Goal: Task Accomplishment & Management: Manage account settings

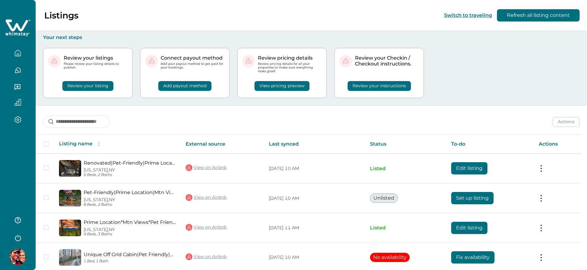
click at [280, 86] on button "View pricing preview" at bounding box center [281, 86] width 55 height 10
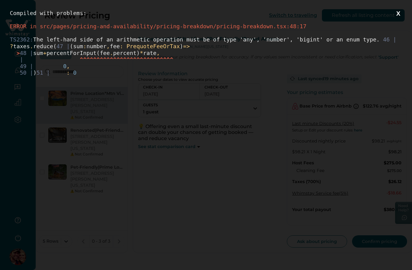
drag, startPoint x: 61, startPoint y: 81, endPoint x: 0, endPoint y: 0, distance: 101.3
click at [0, 0] on div "Compiled with problems: X ERROR in src/pages/pricing-and-availability/pricing-b…" at bounding box center [206, 135] width 412 height 270
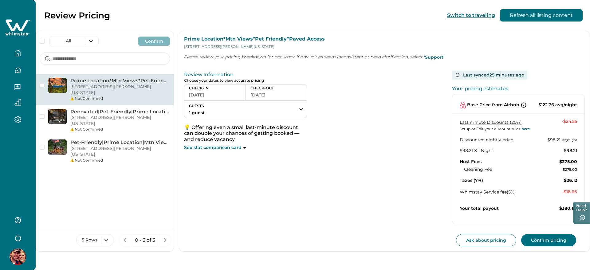
click at [19, 28] on icon at bounding box center [17, 25] width 22 height 12
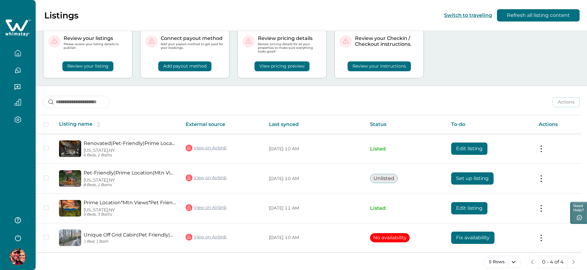
scroll to position [28, 0]
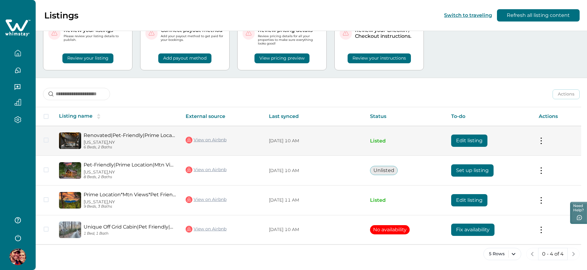
click at [476, 141] on button "Edit listing" at bounding box center [469, 141] width 36 height 12
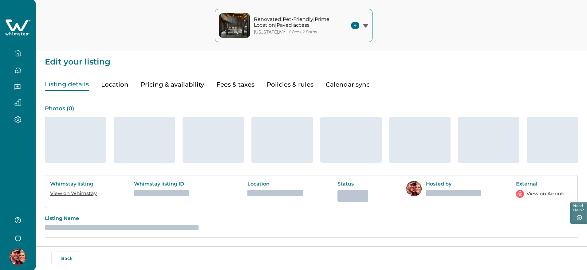
click at [178, 84] on button "Pricing & availability" at bounding box center [172, 84] width 63 height 13
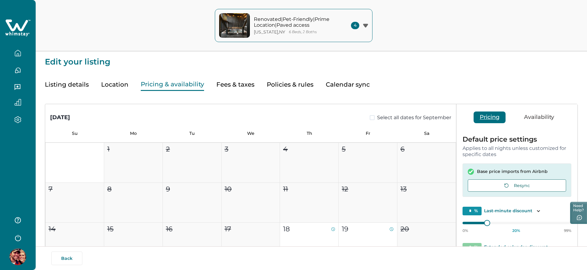
type input "**"
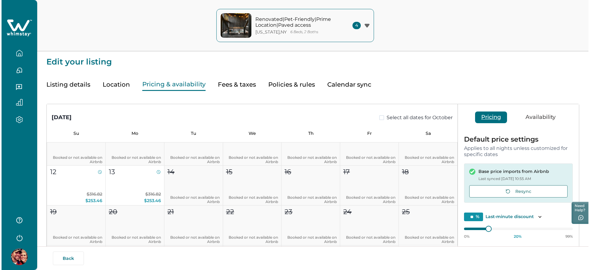
scroll to position [119, 0]
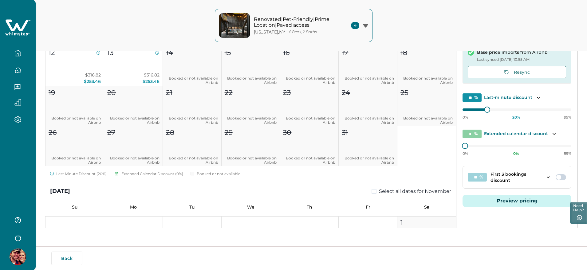
click at [510, 201] on button "Preview pricing" at bounding box center [516, 201] width 109 height 12
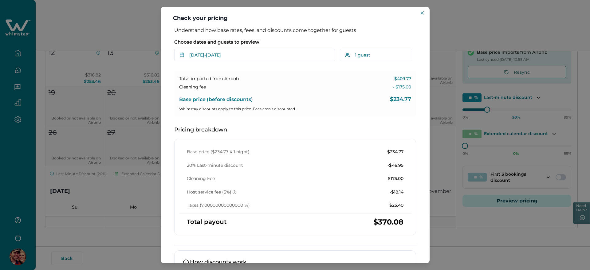
type input "*"
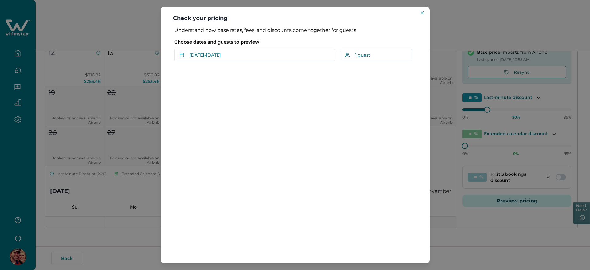
type input "*"
type input "**"
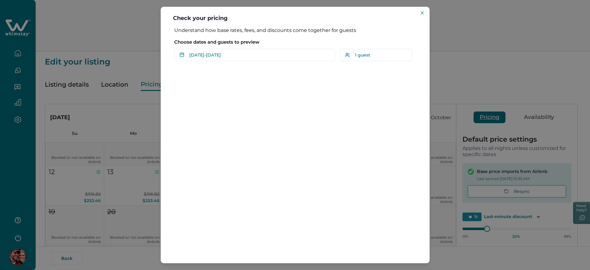
scroll to position [0, 0]
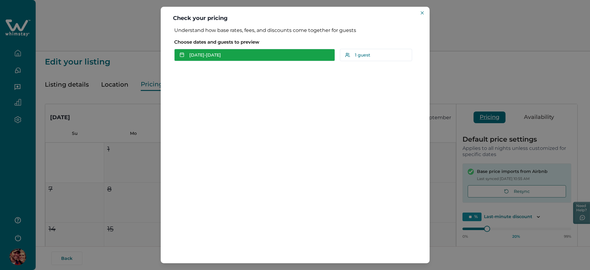
click at [237, 59] on button "Sep 18 - Sep 19" at bounding box center [254, 55] width 161 height 12
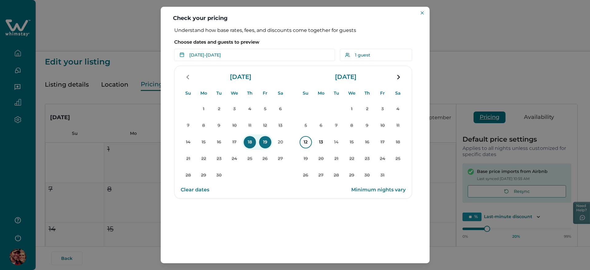
click at [303, 138] on p "12" at bounding box center [306, 142] width 12 height 12
click at [337, 141] on p "14" at bounding box center [336, 142] width 12 height 12
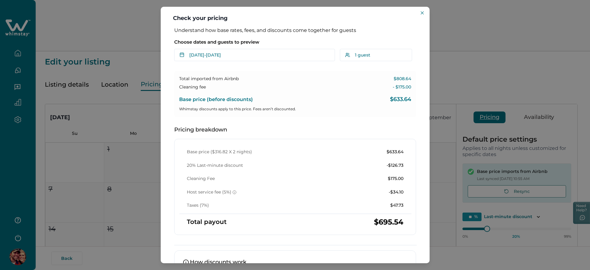
drag, startPoint x: 421, startPoint y: 13, endPoint x: 359, endPoint y: 47, distance: 70.8
click at [421, 12] on icon "Close" at bounding box center [422, 12] width 3 height 3
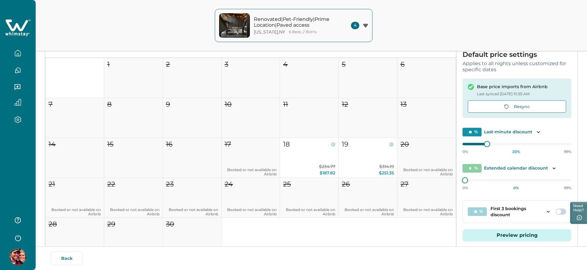
scroll to position [4, 0]
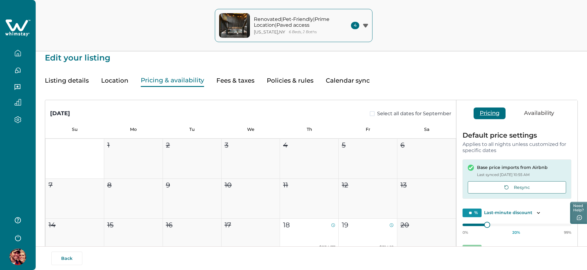
click at [233, 76] on button "Fees & taxes" at bounding box center [235, 80] width 38 height 13
type input "*"
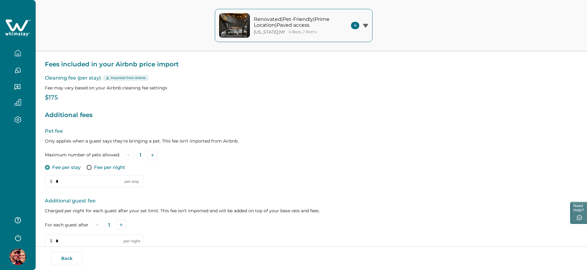
scroll to position [146, 0]
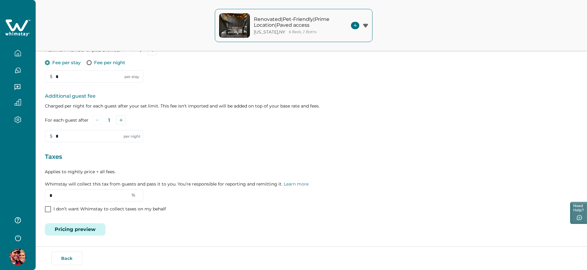
drag, startPoint x: 66, startPoint y: 194, endPoint x: 38, endPoint y: 193, distance: 28.3
click at [38, 194] on div "Edit your listing Listing details Location Pricing & availability Fees & taxes …" at bounding box center [311, 62] width 551 height 416
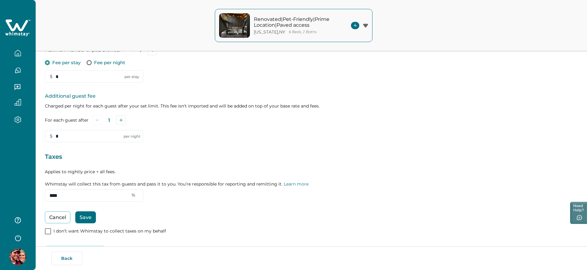
click at [81, 214] on button "Save" at bounding box center [85, 217] width 21 height 12
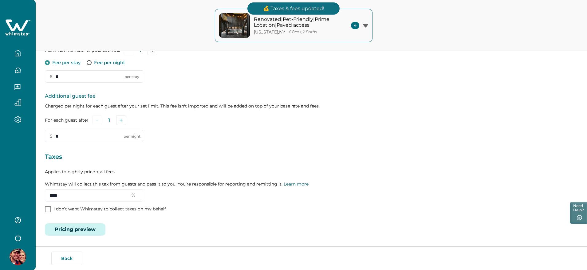
click at [84, 229] on button "Pricing preview" at bounding box center [75, 229] width 61 height 12
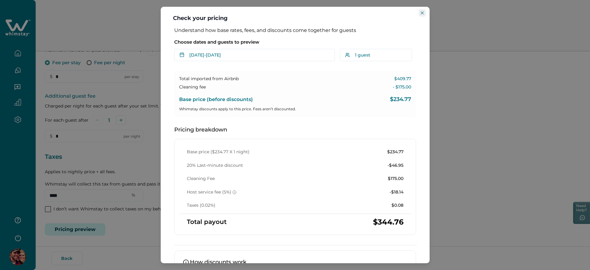
click at [422, 11] on icon "Close" at bounding box center [422, 12] width 3 height 3
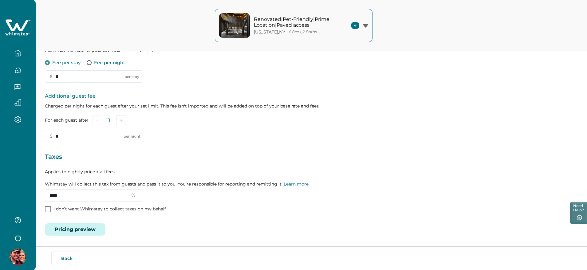
drag, startPoint x: 61, startPoint y: 196, endPoint x: 40, endPoint y: 194, distance: 20.7
click at [41, 194] on div "Edit your listing Listing details Location Pricing & availability Fees & taxes …" at bounding box center [311, 62] width 551 height 416
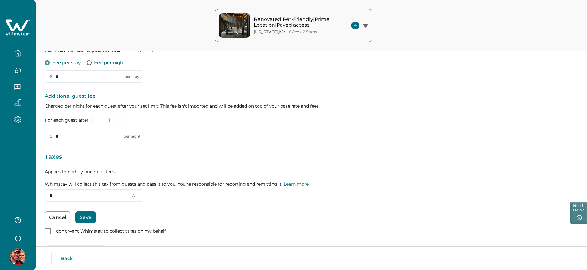
type input "*"
click at [87, 217] on button "Save" at bounding box center [85, 217] width 21 height 12
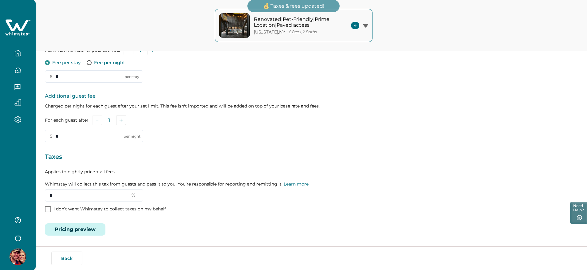
click at [74, 232] on button "Pricing preview" at bounding box center [75, 229] width 61 height 12
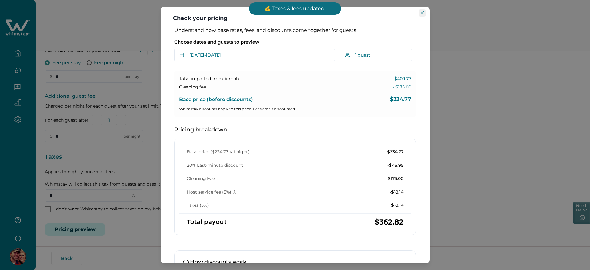
click at [424, 12] on button "Close" at bounding box center [421, 12] width 7 height 7
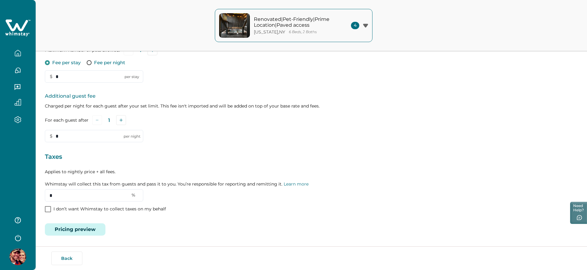
click at [80, 226] on button "Pricing preview" at bounding box center [75, 229] width 61 height 12
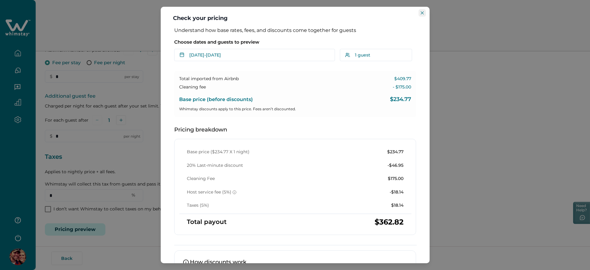
click at [421, 12] on icon "Close" at bounding box center [422, 12] width 3 height 3
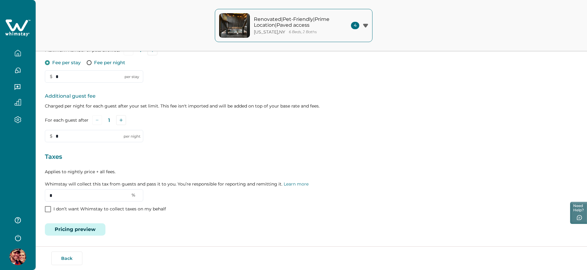
click at [79, 230] on button "Pricing preview" at bounding box center [75, 229] width 61 height 12
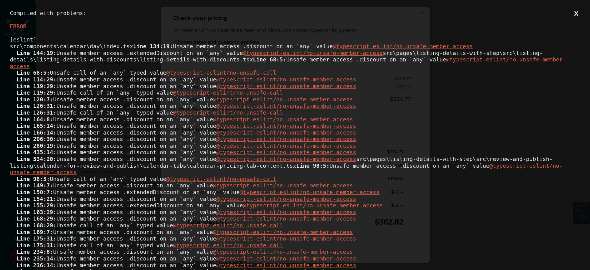
scroll to position [0, 0]
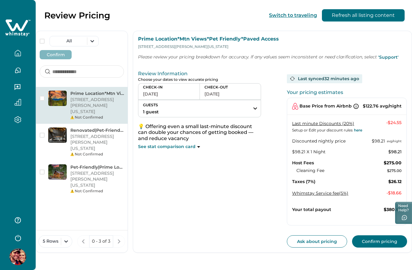
click at [168, 91] on button "[DATE]" at bounding box center [169, 94] width 52 height 9
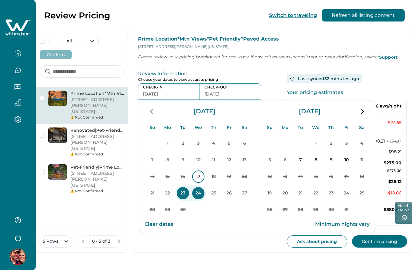
click at [196, 176] on p "17" at bounding box center [198, 177] width 12 height 12
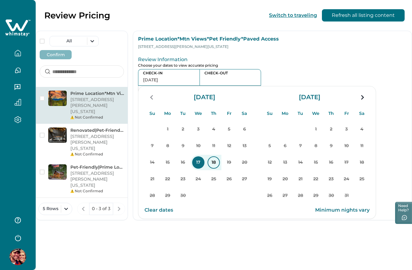
click at [214, 162] on p "18" at bounding box center [213, 162] width 12 height 12
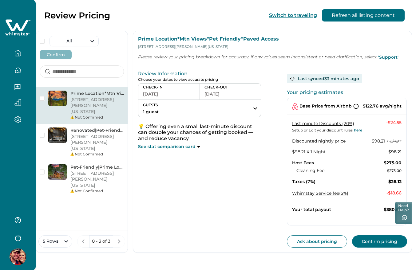
click at [11, 21] on icon at bounding box center [17, 25] width 22 height 12
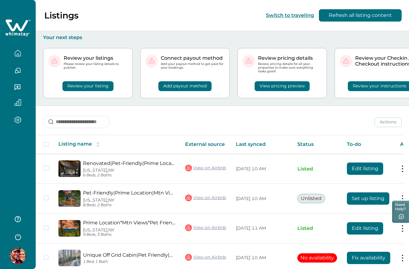
click at [287, 85] on button "View pricing preview" at bounding box center [281, 86] width 55 height 10
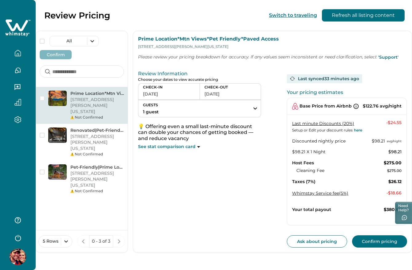
click at [20, 33] on icon at bounding box center [19, 34] width 2 height 2
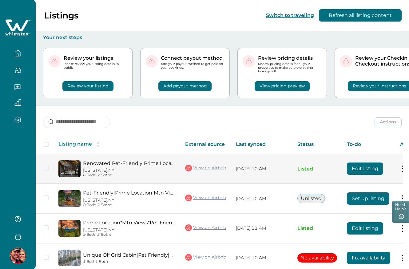
click at [355, 166] on button "Edit listing" at bounding box center [365, 168] width 36 height 12
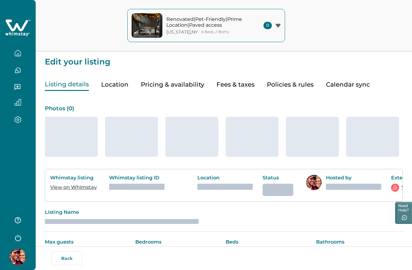
click at [177, 83] on button "Pricing & availability" at bounding box center [172, 84] width 63 height 13
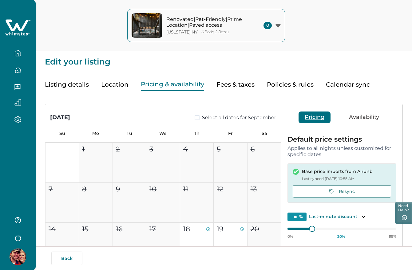
type input "**"
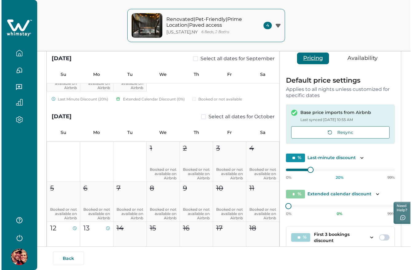
scroll to position [119, 0]
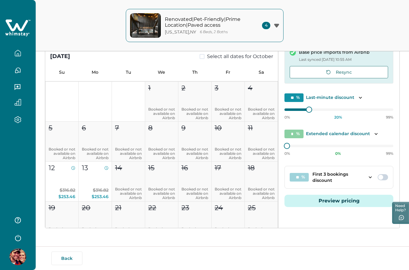
click at [352, 199] on button "Preview pricing" at bounding box center [338, 201] width 109 height 12
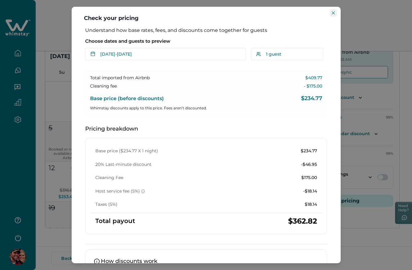
click at [334, 14] on button "Close" at bounding box center [332, 12] width 7 height 7
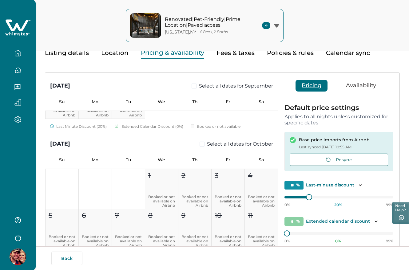
scroll to position [0, 0]
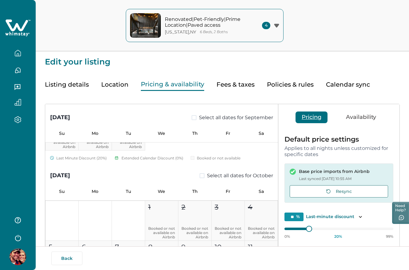
click at [233, 85] on button "Fees & taxes" at bounding box center [235, 84] width 38 height 13
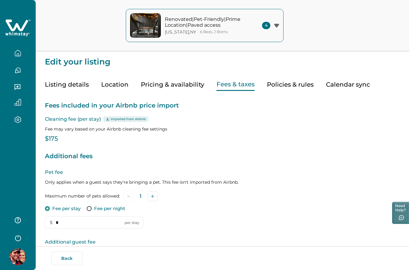
type input "*"
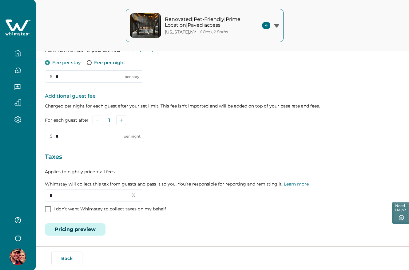
click at [19, 24] on icon at bounding box center [17, 28] width 25 height 18
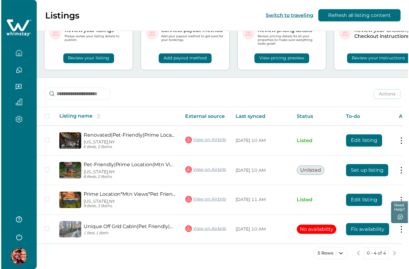
scroll to position [31, 0]
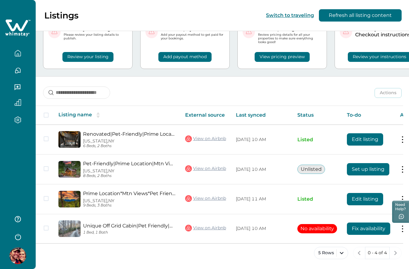
click at [289, 52] on button "View pricing preview" at bounding box center [281, 57] width 55 height 10
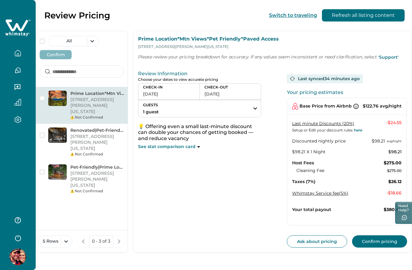
click at [11, 23] on icon at bounding box center [17, 28] width 25 height 18
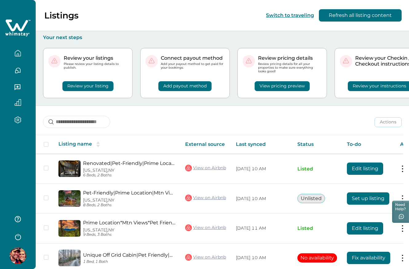
click at [273, 86] on button "View pricing preview" at bounding box center [281, 86] width 55 height 10
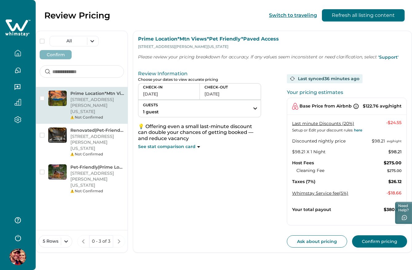
click at [177, 93] on button "[DATE]" at bounding box center [169, 94] width 52 height 9
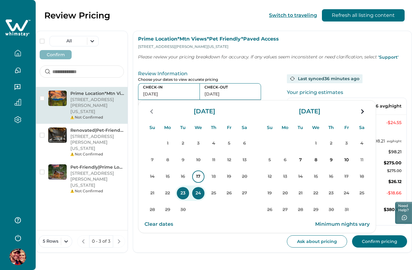
click at [200, 179] on p "17" at bounding box center [198, 177] width 12 height 12
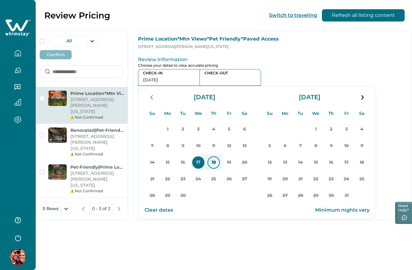
click at [216, 160] on p "18" at bounding box center [213, 162] width 12 height 12
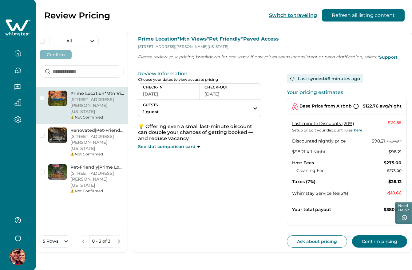
click at [169, 92] on button "[DATE]" at bounding box center [169, 94] width 52 height 9
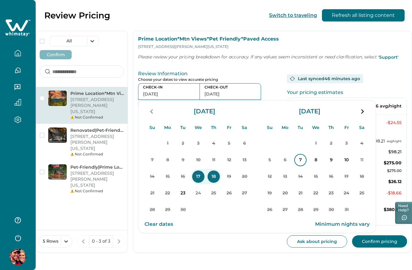
click at [303, 158] on p "7" at bounding box center [300, 160] width 12 height 12
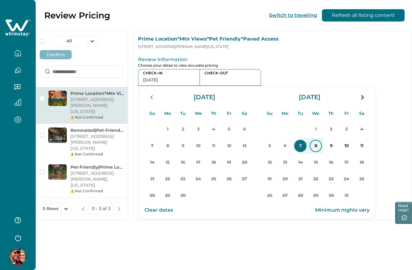
click at [315, 141] on p "8" at bounding box center [315, 146] width 12 height 12
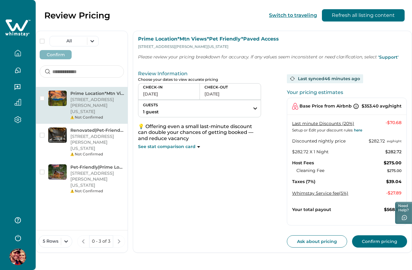
click at [182, 96] on button "10-07-2025" at bounding box center [169, 94] width 52 height 9
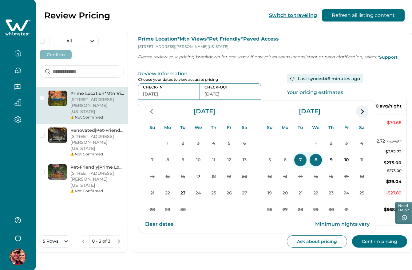
click at [360, 111] on icon "navigation button" at bounding box center [362, 111] width 10 height 11
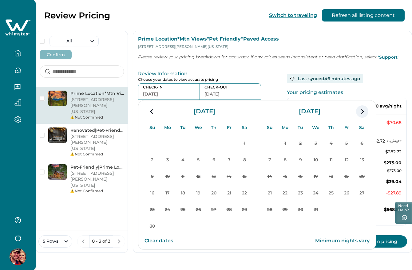
click at [363, 110] on icon "navigation button" at bounding box center [362, 111] width 10 height 11
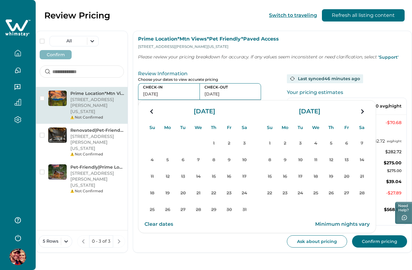
click at [363, 110] on icon "navigation button" at bounding box center [362, 111] width 10 height 11
click at [359, 110] on icon "navigation button" at bounding box center [362, 111] width 10 height 11
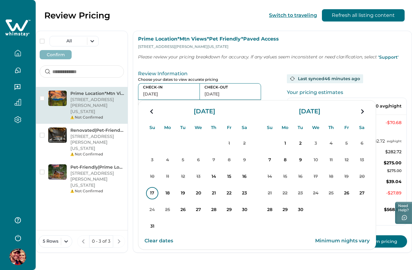
click at [153, 194] on p "17" at bounding box center [152, 193] width 12 height 12
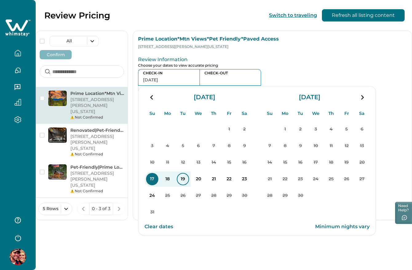
click at [180, 182] on p "19" at bounding box center [183, 179] width 12 height 12
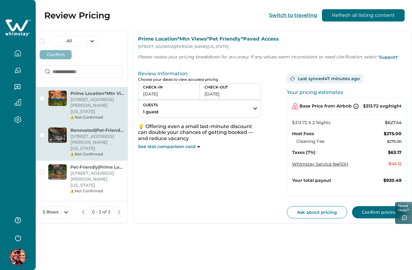
click at [97, 136] on p "[STREET_ADDRESS][PERSON_NAME][US_STATE]" at bounding box center [96, 143] width 53 height 18
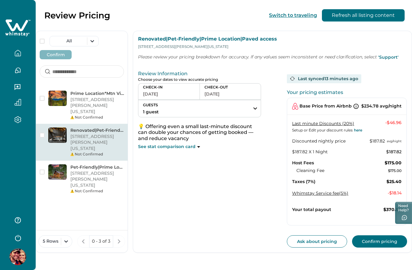
click at [172, 91] on button "09-18-2025" at bounding box center [169, 94] width 52 height 9
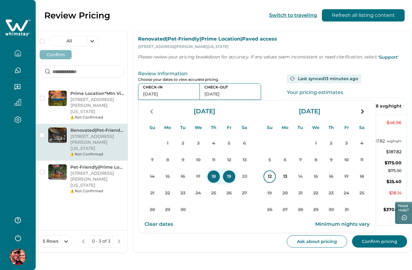
click at [265, 177] on p "12" at bounding box center [269, 177] width 12 height 12
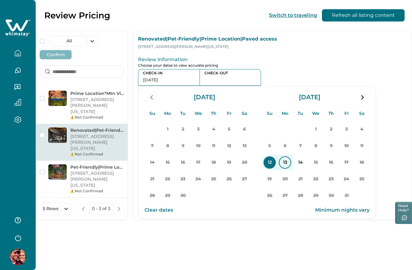
click at [288, 162] on p "13" at bounding box center [285, 162] width 12 height 12
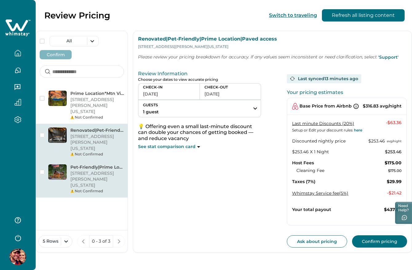
click at [79, 171] on p "[STREET_ADDRESS][PERSON_NAME][US_STATE]" at bounding box center [96, 180] width 53 height 18
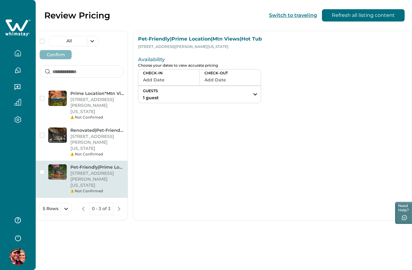
click at [178, 76] on button "Add Date" at bounding box center [169, 80] width 52 height 9
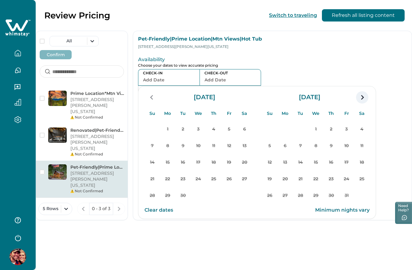
click at [365, 95] on icon "navigation button" at bounding box center [362, 97] width 10 height 11
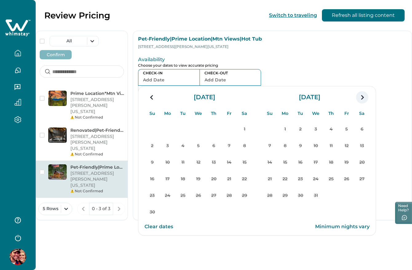
click at [359, 98] on icon "navigation button" at bounding box center [362, 97] width 10 height 11
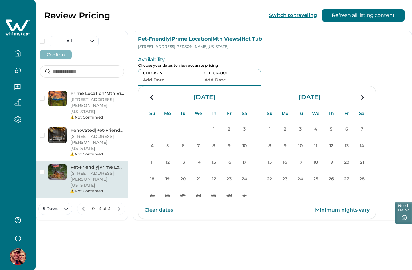
click at [359, 98] on icon "navigation button" at bounding box center [362, 97] width 10 height 11
click at [359, 97] on icon "navigation button" at bounding box center [362, 97] width 10 height 11
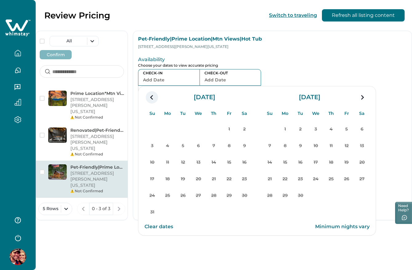
click at [148, 97] on icon "navigation button" at bounding box center [152, 97] width 10 height 11
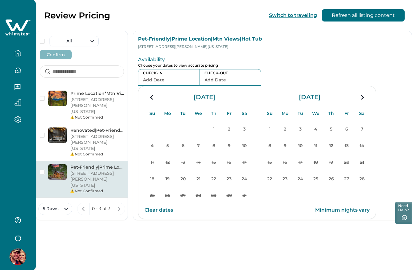
click at [148, 97] on icon "navigation button" at bounding box center [152, 97] width 10 height 11
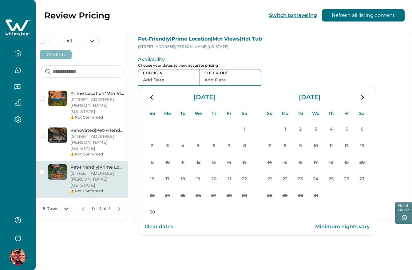
click at [148, 97] on icon "navigation button" at bounding box center [152, 97] width 10 height 11
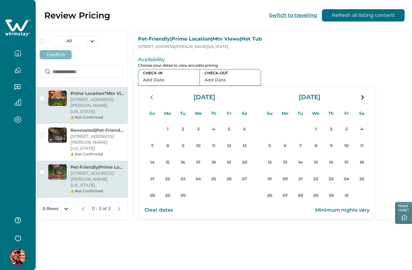
click at [86, 105] on p "123 William St, New York, NY, 10038, US" at bounding box center [96, 106] width 53 height 18
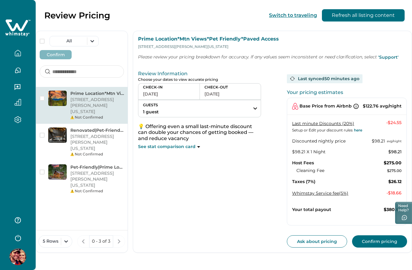
click at [183, 92] on button "09-23-2025" at bounding box center [169, 94] width 52 height 9
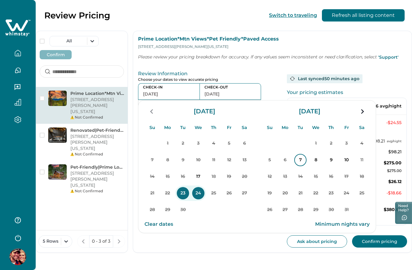
click at [299, 161] on p "7" at bounding box center [300, 160] width 12 height 12
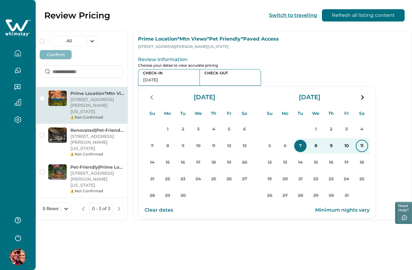
click at [363, 143] on p "11" at bounding box center [361, 146] width 12 height 12
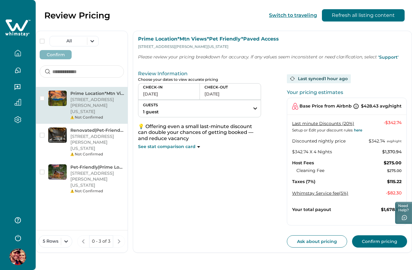
click at [185, 93] on button "10-07-2025" at bounding box center [169, 94] width 52 height 9
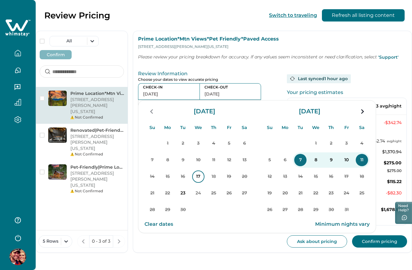
click at [196, 176] on p "17" at bounding box center [198, 177] width 12 height 12
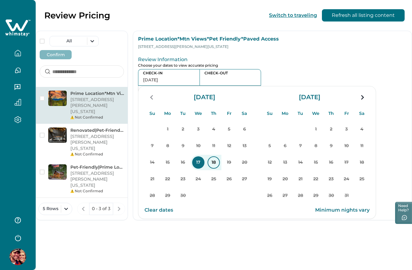
click at [214, 163] on p "18" at bounding box center [213, 162] width 12 height 12
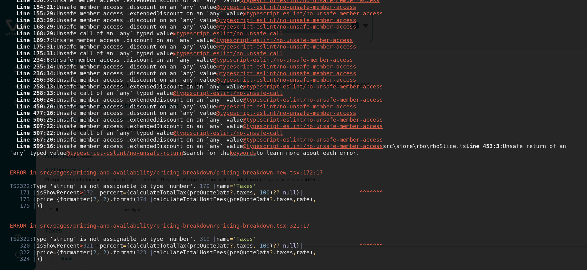
scroll to position [307, 0]
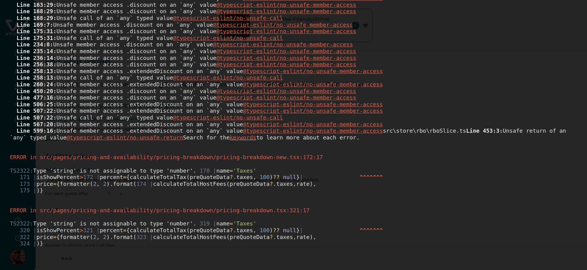
type input "*"
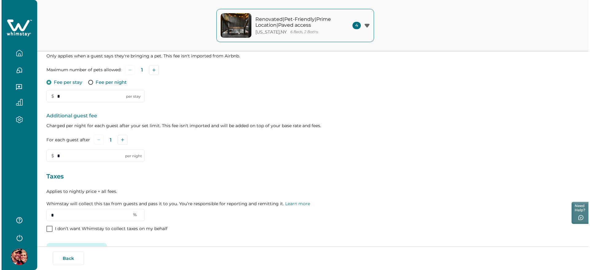
scroll to position [146, 0]
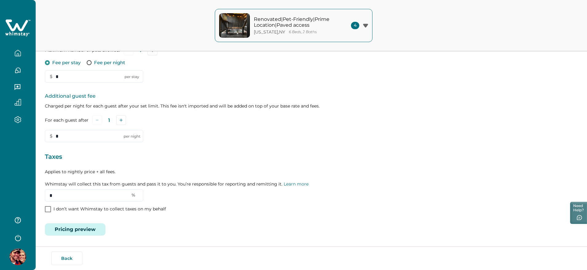
click at [80, 226] on button "Pricing preview" at bounding box center [75, 229] width 61 height 12
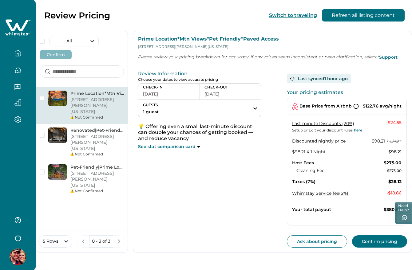
click at [160, 92] on button "[DATE]" at bounding box center [169, 94] width 52 height 9
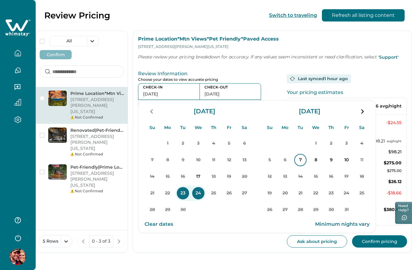
click at [302, 163] on p "7" at bounding box center [300, 160] width 12 height 12
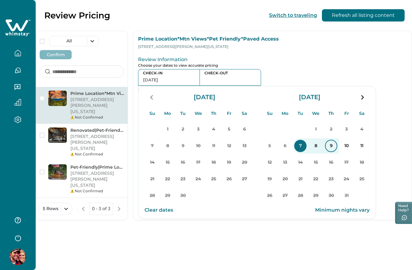
click at [331, 147] on p "9" at bounding box center [331, 146] width 12 height 12
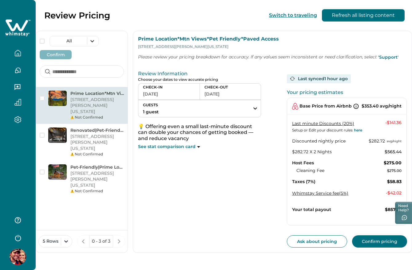
click at [19, 27] on icon at bounding box center [17, 25] width 22 height 12
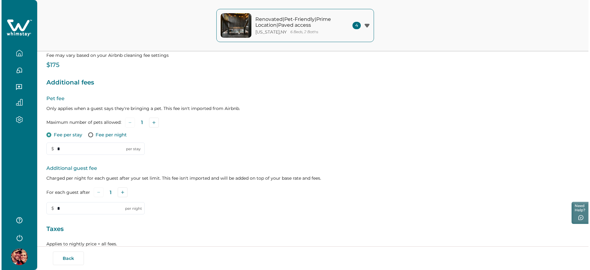
scroll to position [146, 0]
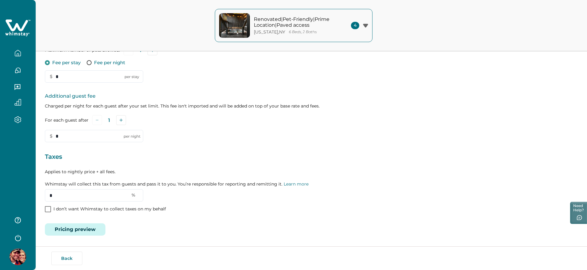
click at [79, 237] on div "Edit your listing Listing details Location Pricing & availability Fees & taxes …" at bounding box center [311, 62] width 551 height 416
click at [78, 234] on button "Pricing preview" at bounding box center [75, 229] width 61 height 12
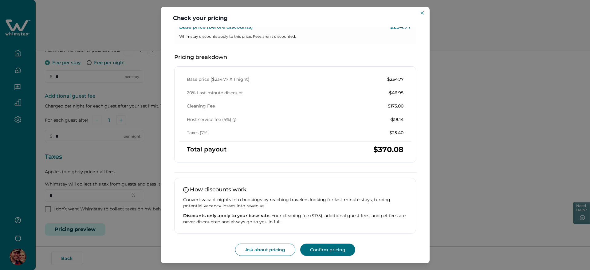
scroll to position [0, 0]
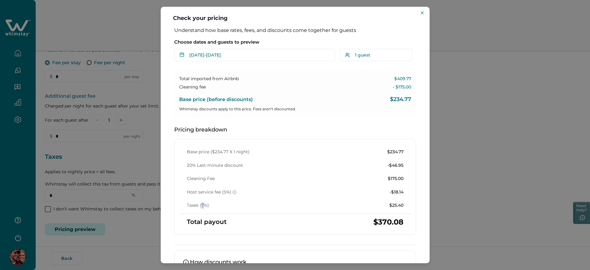
drag, startPoint x: 205, startPoint y: 207, endPoint x: 201, endPoint y: 206, distance: 4.3
click at [201, 206] on p "Taxes (7%)" at bounding box center [198, 205] width 22 height 6
click at [203, 205] on p "Taxes (7%)" at bounding box center [198, 205] width 22 height 6
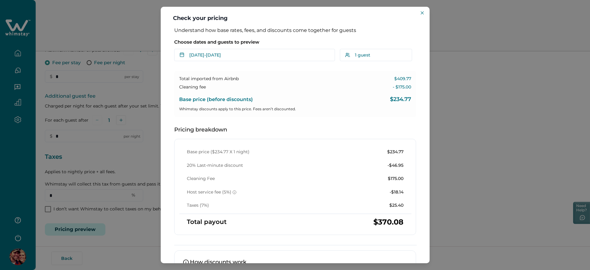
click at [481, 147] on div "Check your pricing Understand how base rates, fees, and discounts come together…" at bounding box center [295, 135] width 590 height 270
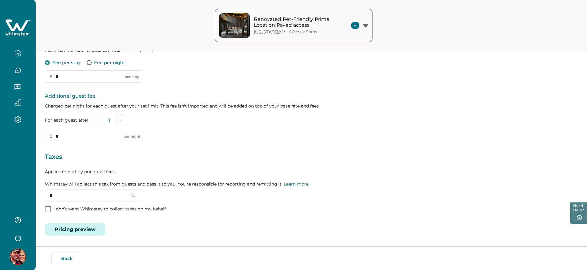
drag, startPoint x: 58, startPoint y: 194, endPoint x: 40, endPoint y: 194, distance: 17.8
click at [40, 194] on div "Edit your listing Listing details Location Pricing & availability Fees & taxes …" at bounding box center [311, 62] width 551 height 416
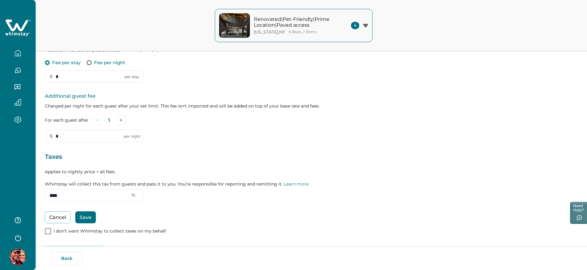
type input "****"
click at [90, 214] on button "Save" at bounding box center [85, 217] width 21 height 12
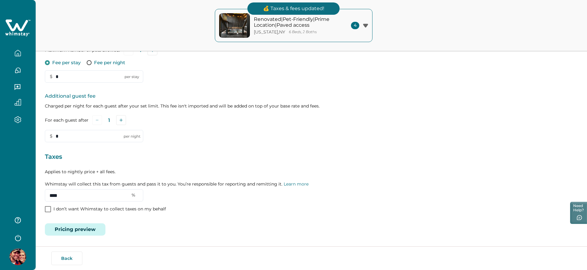
click at [91, 230] on button "Pricing preview" at bounding box center [75, 229] width 61 height 12
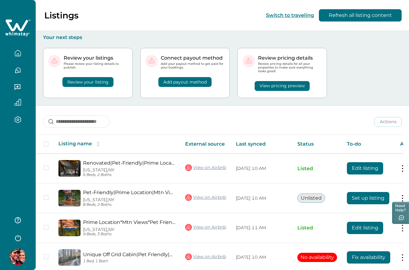
click at [273, 84] on button "View pricing preview" at bounding box center [281, 86] width 55 height 10
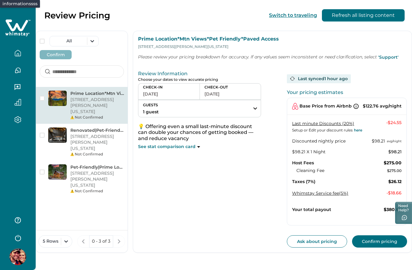
click at [355, 108] on icon at bounding box center [356, 106] width 6 height 6
